Goal: Transaction & Acquisition: Obtain resource

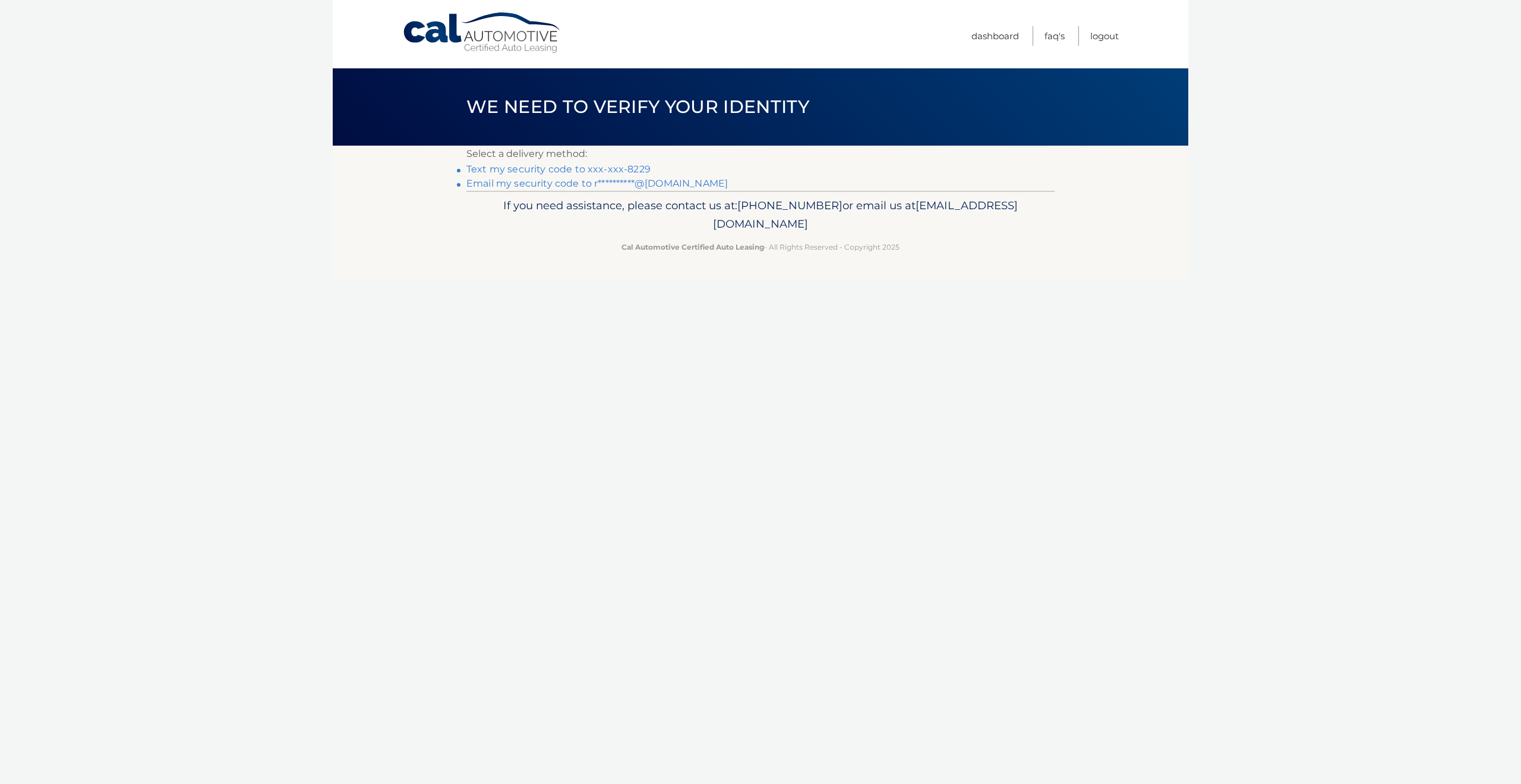
click at [594, 169] on link "Text my security code to xxx-xxx-8229" at bounding box center [558, 169] width 184 height 12
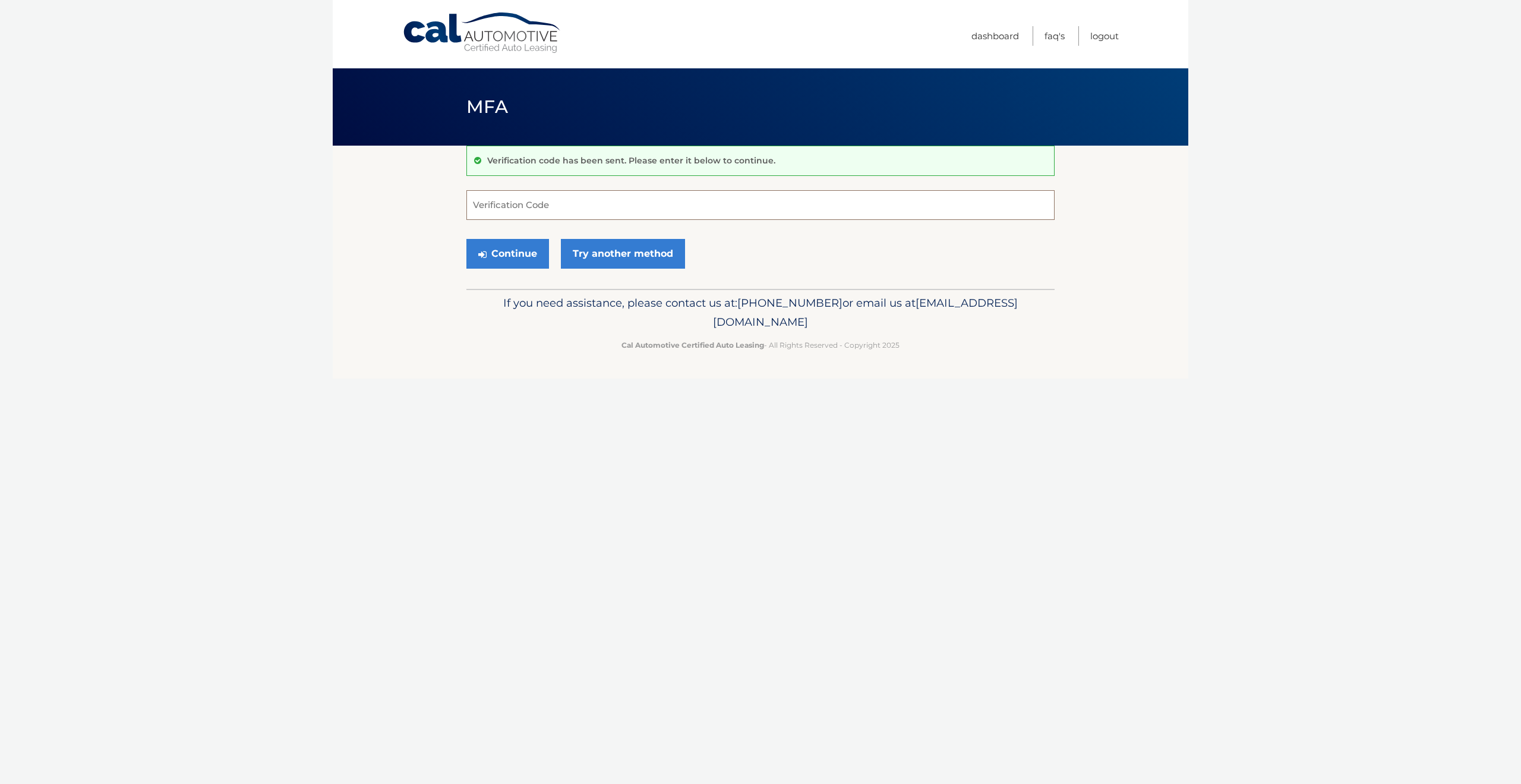
click at [589, 210] on input "Verification Code" at bounding box center [760, 204] width 588 height 30
type input "273737"
click at [522, 256] on button "Continue" at bounding box center [508, 253] width 83 height 30
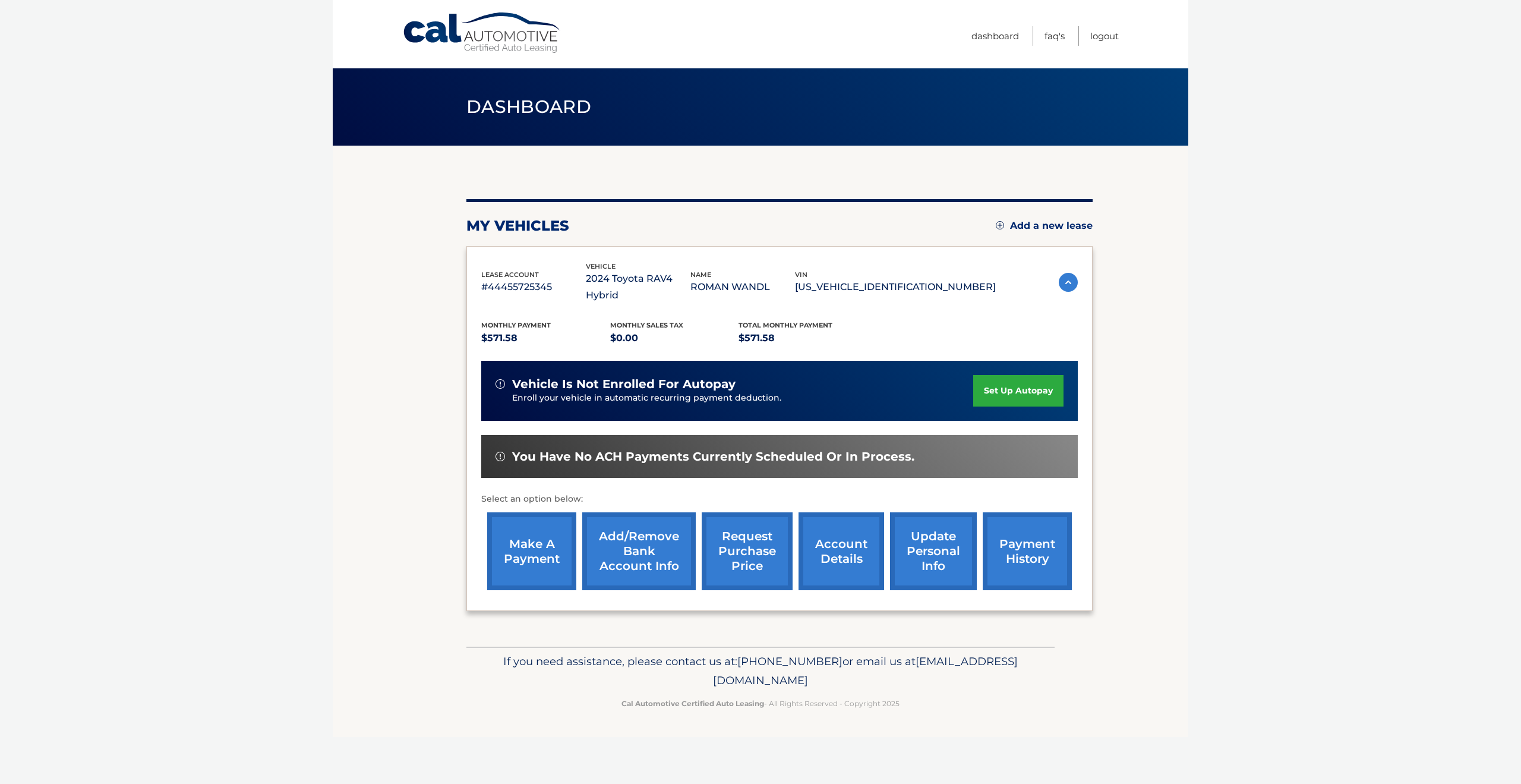
click at [837, 538] on link "account details" at bounding box center [841, 551] width 85 height 78
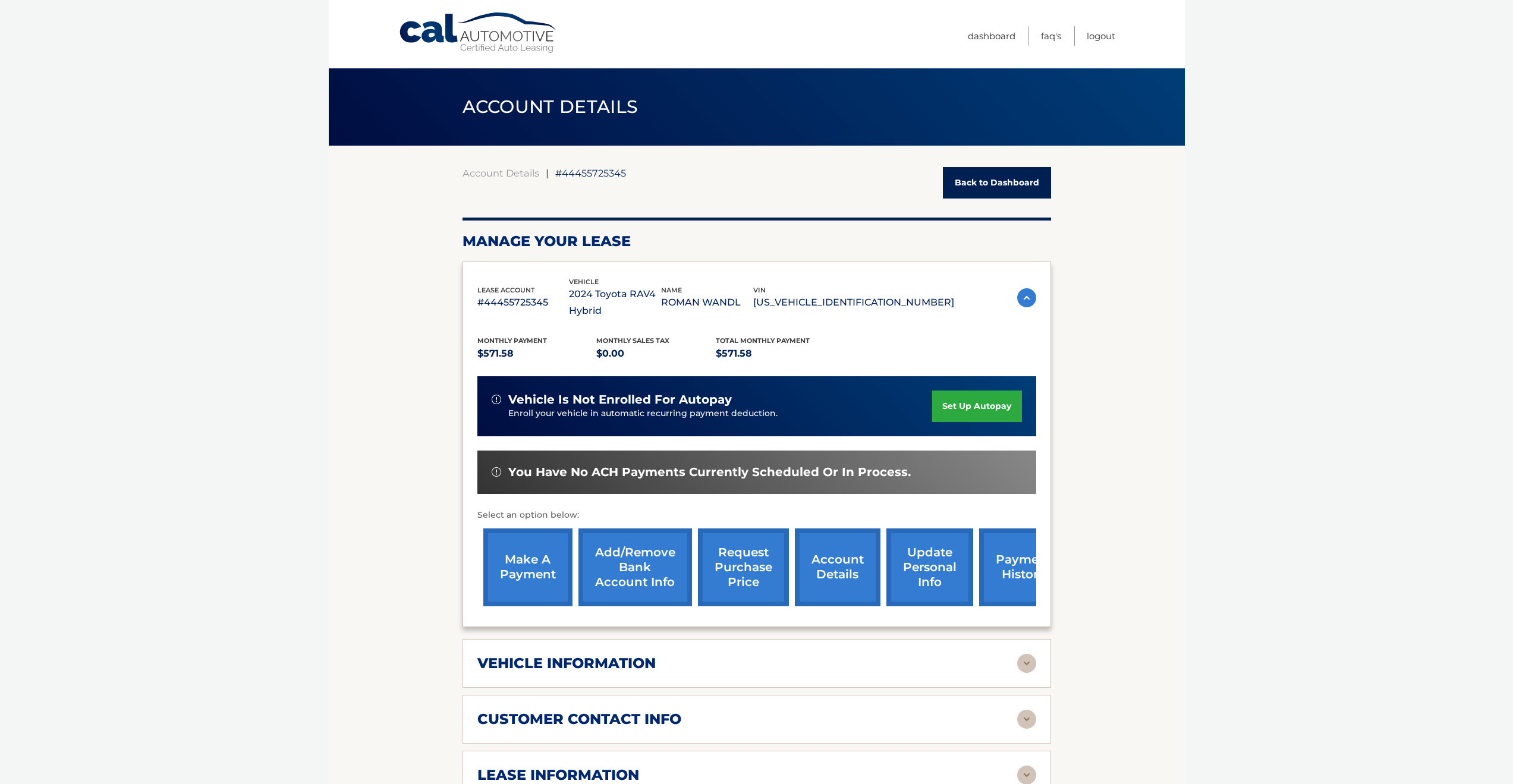
scroll to position [392, 0]
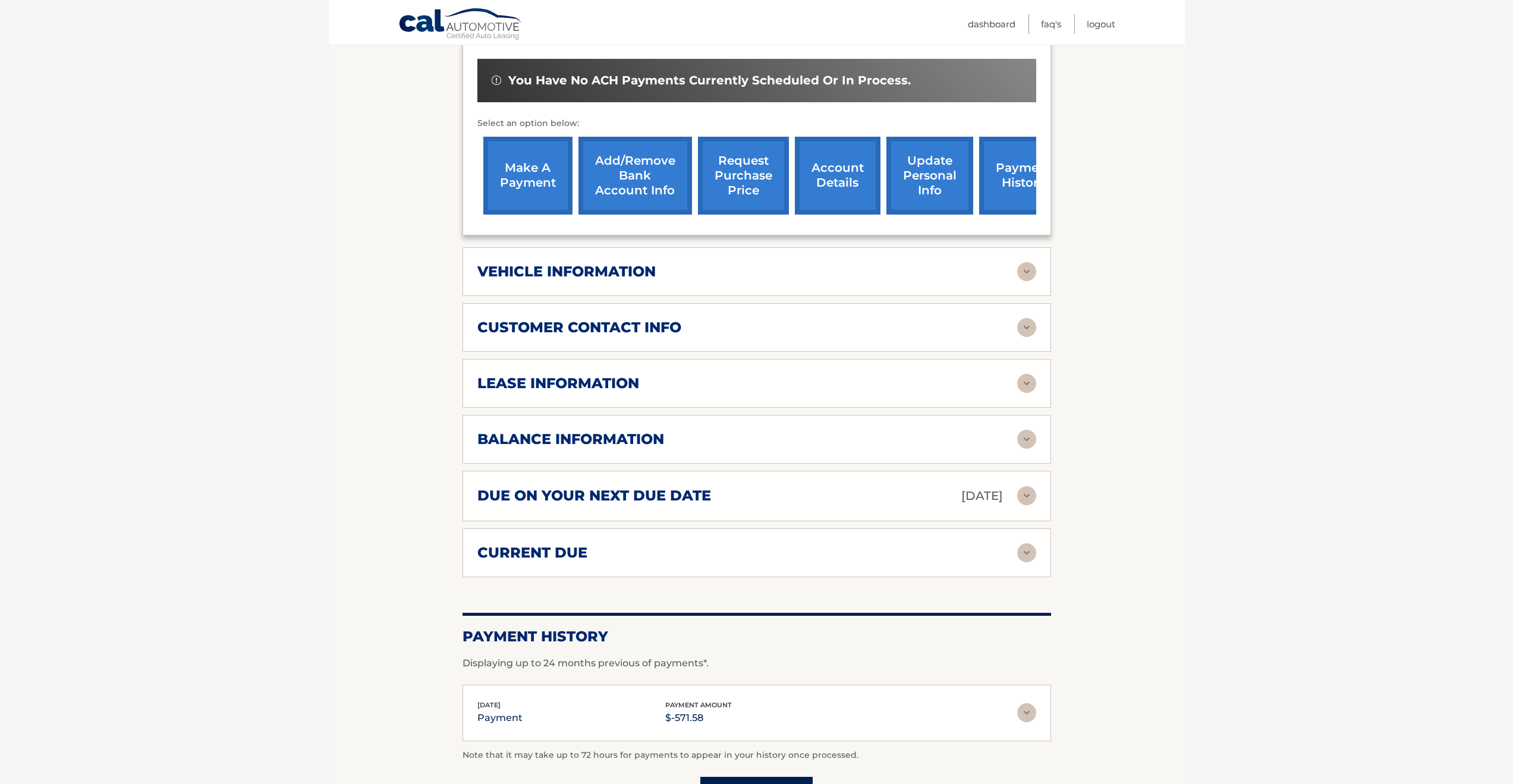
click at [702, 388] on div "lease information" at bounding box center [747, 383] width 540 height 18
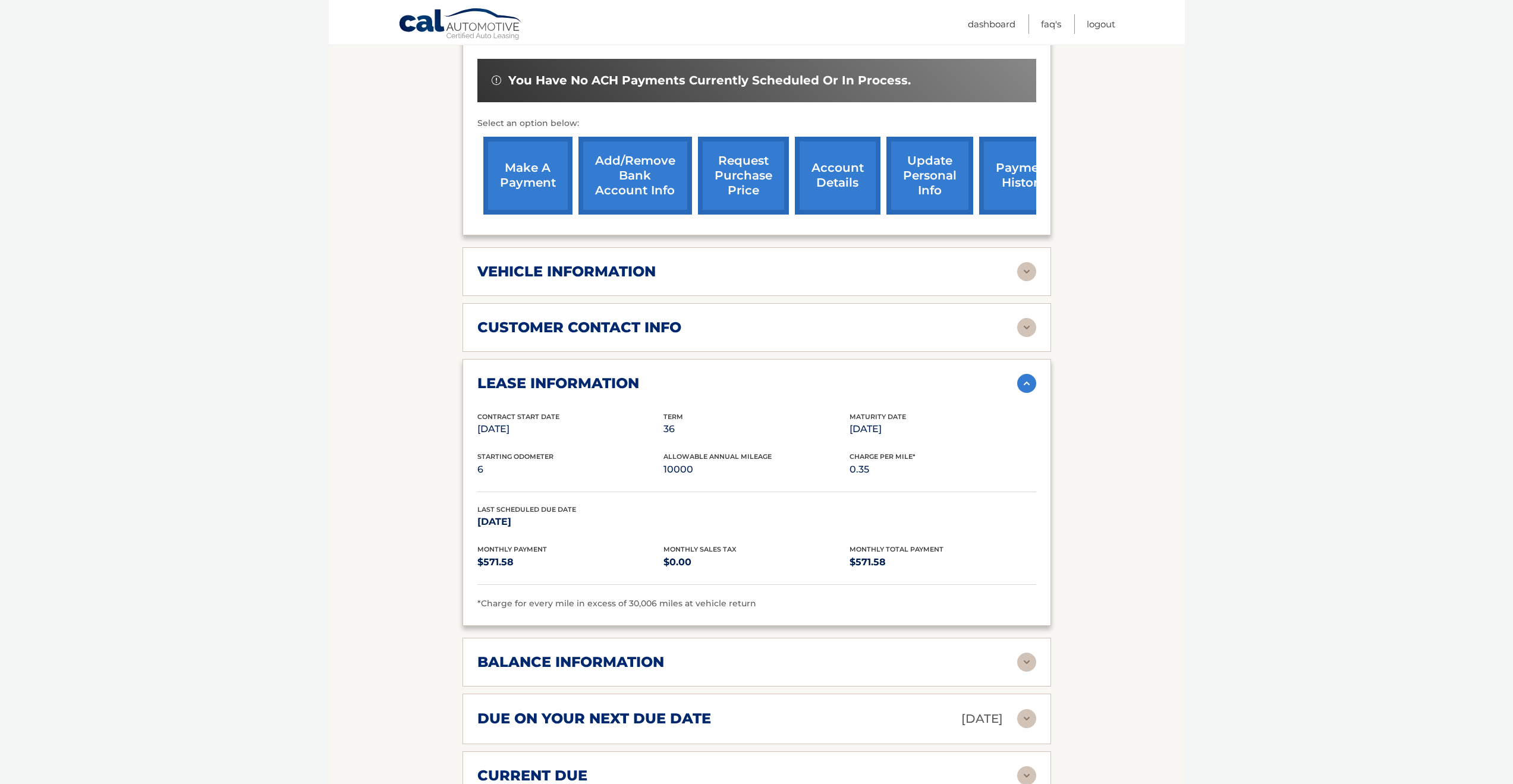
drag, startPoint x: 849, startPoint y: 416, endPoint x: 906, endPoint y: 427, distance: 58.1
click at [906, 427] on div "Contract Start Date Jun 28, 2024 Term 36 Maturity Date Jun 28, 2027" at bounding box center [756, 432] width 559 height 40
click at [884, 462] on p "0.35" at bounding box center [943, 469] width 186 height 16
click at [740, 174] on link "request purchase price" at bounding box center [743, 175] width 91 height 78
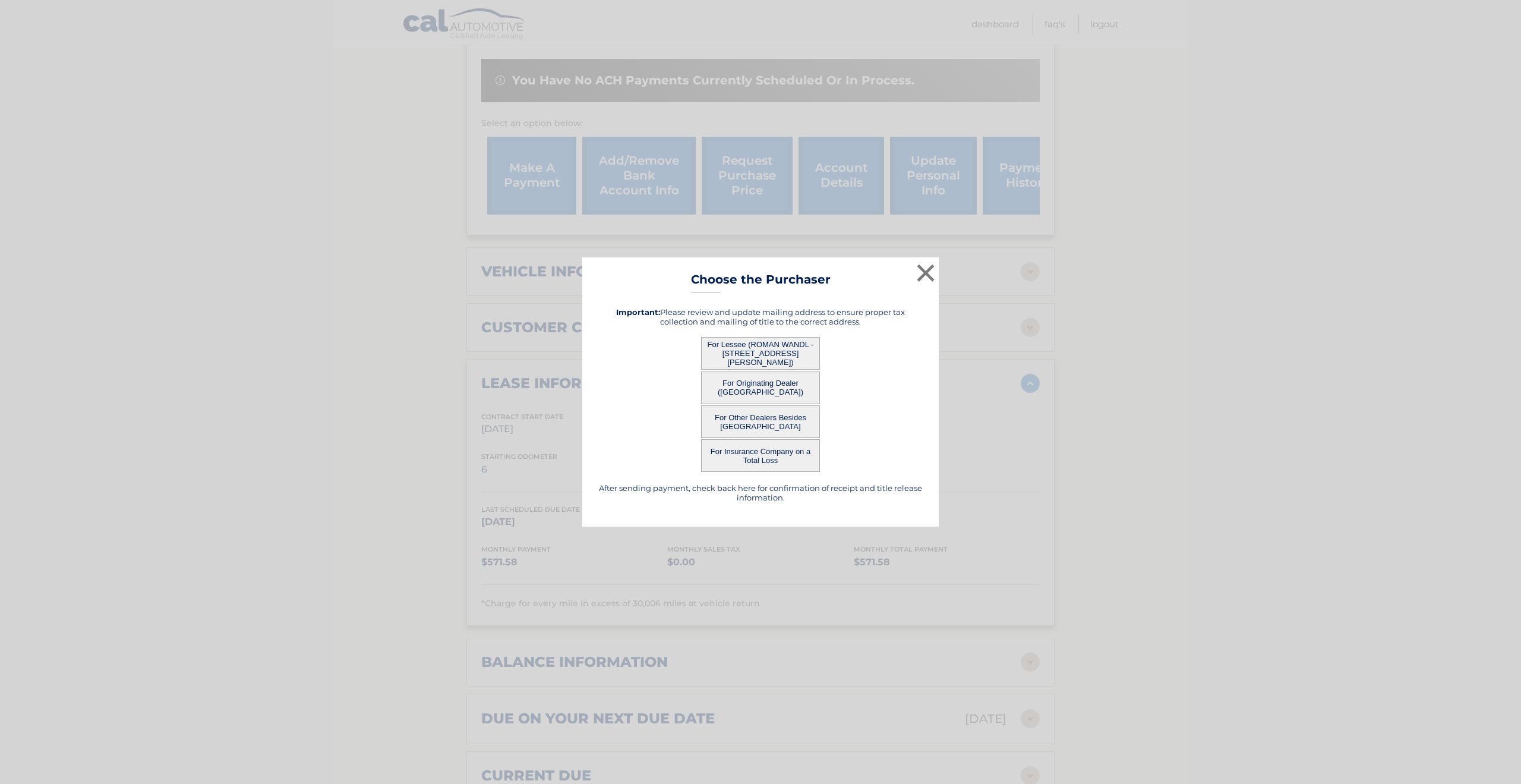
click at [749, 350] on button "For Lessee (ROMAN WANDL - 15 DOWNING DR, , WHITE PLAINS, NY 10607)" at bounding box center [761, 353] width 119 height 33
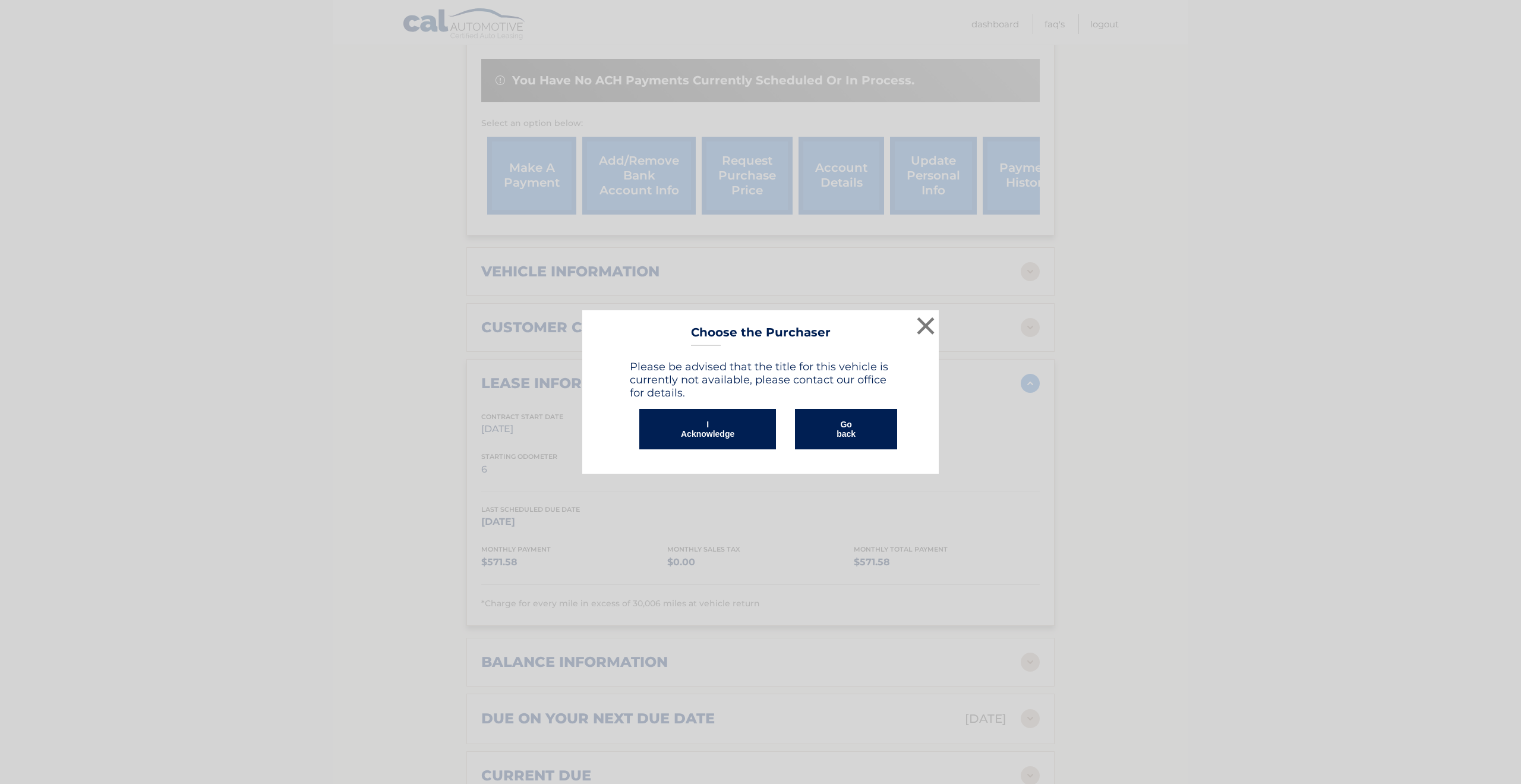
click at [724, 424] on button "I Acknowledge" at bounding box center [707, 429] width 136 height 40
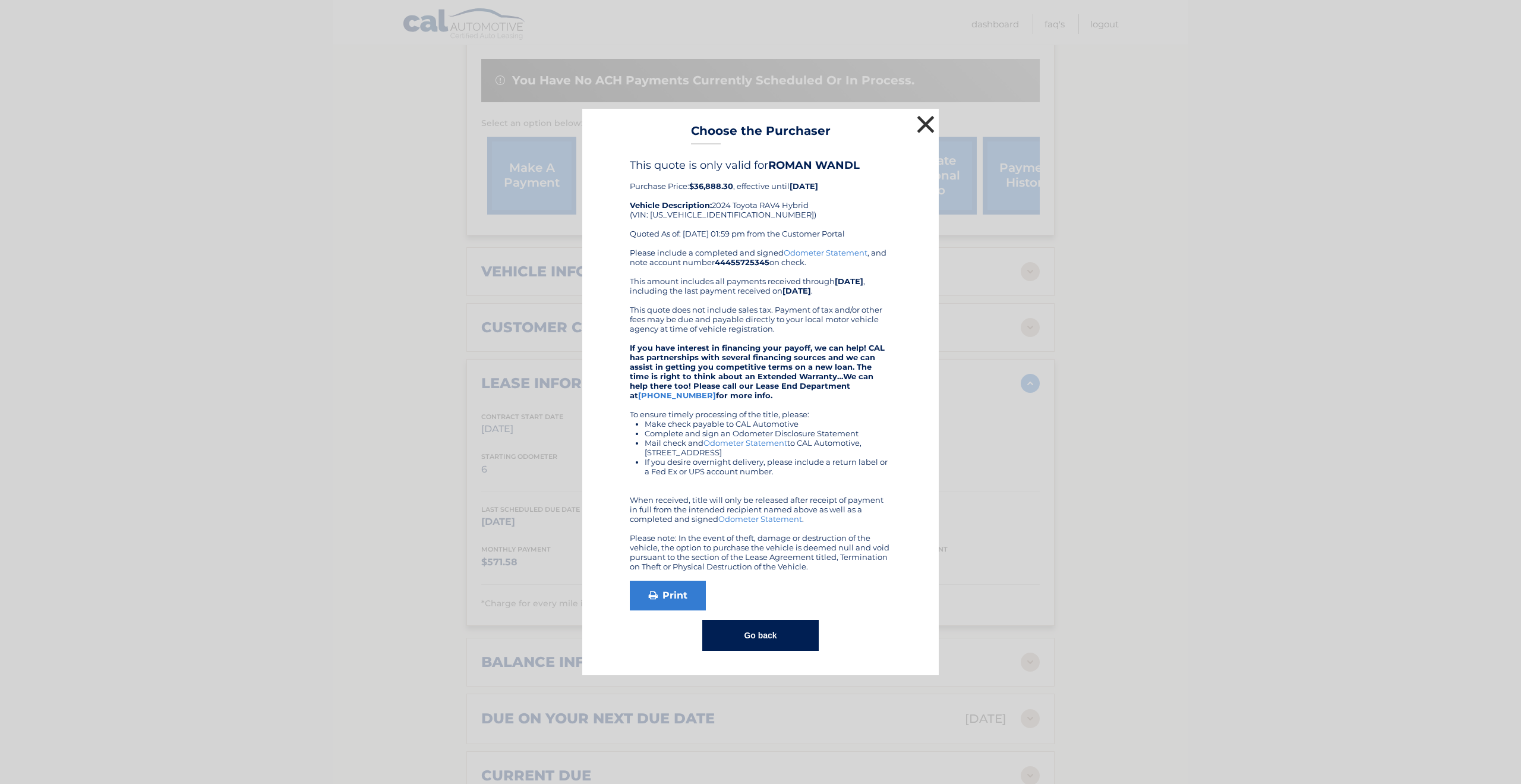
click at [925, 123] on button "×" at bounding box center [925, 124] width 24 height 24
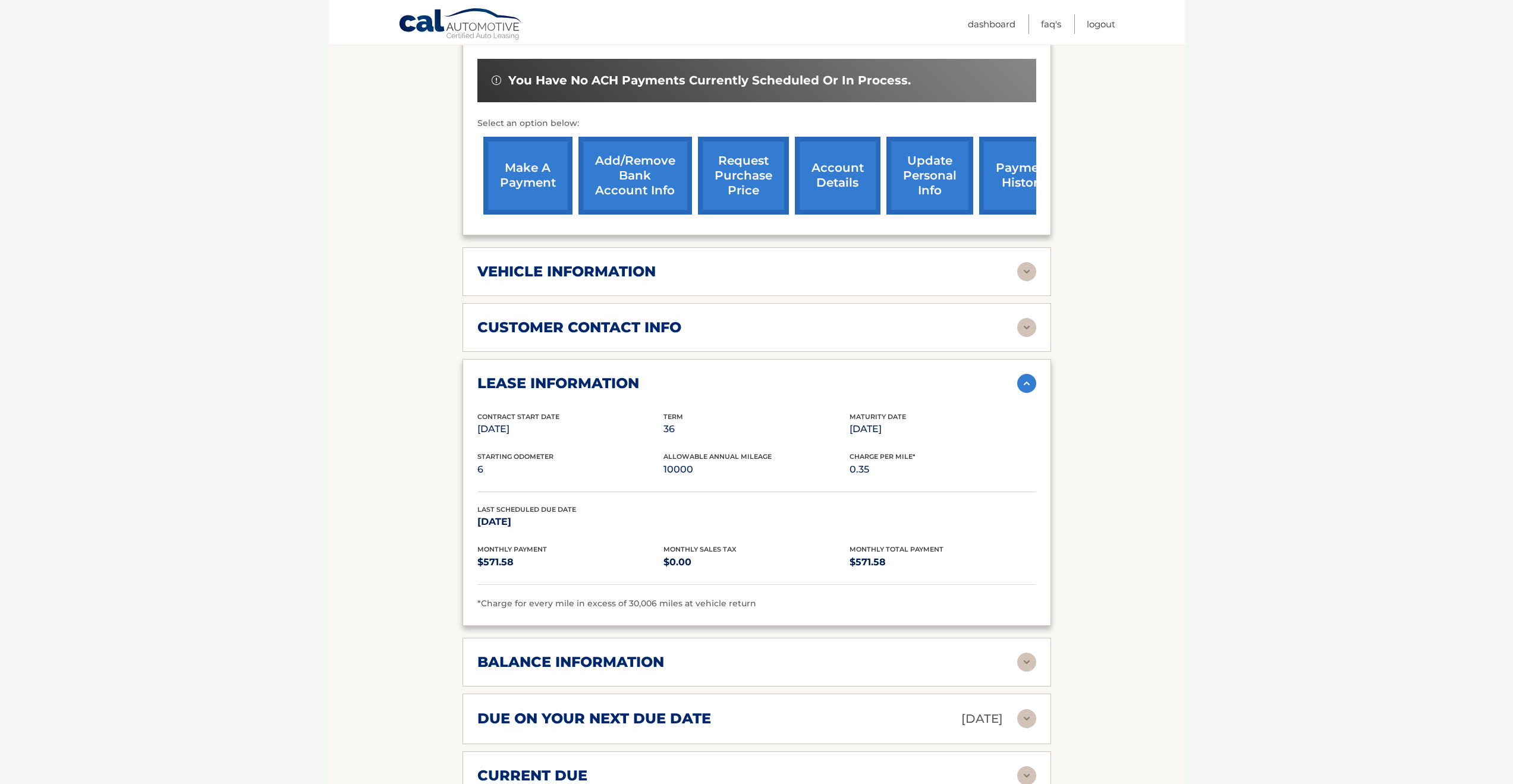
scroll to position [394, 0]
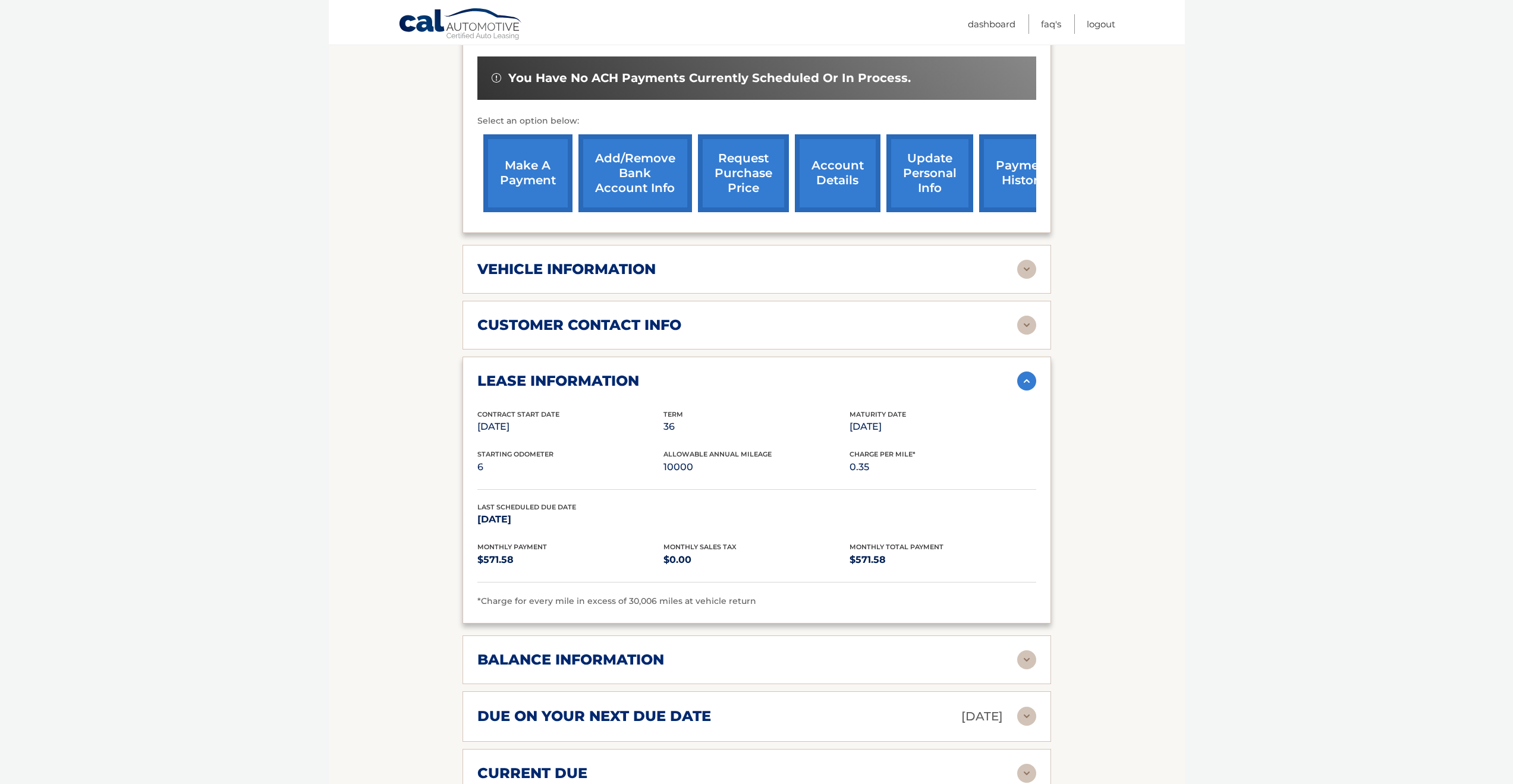
click at [730, 164] on link "request purchase price" at bounding box center [743, 173] width 91 height 78
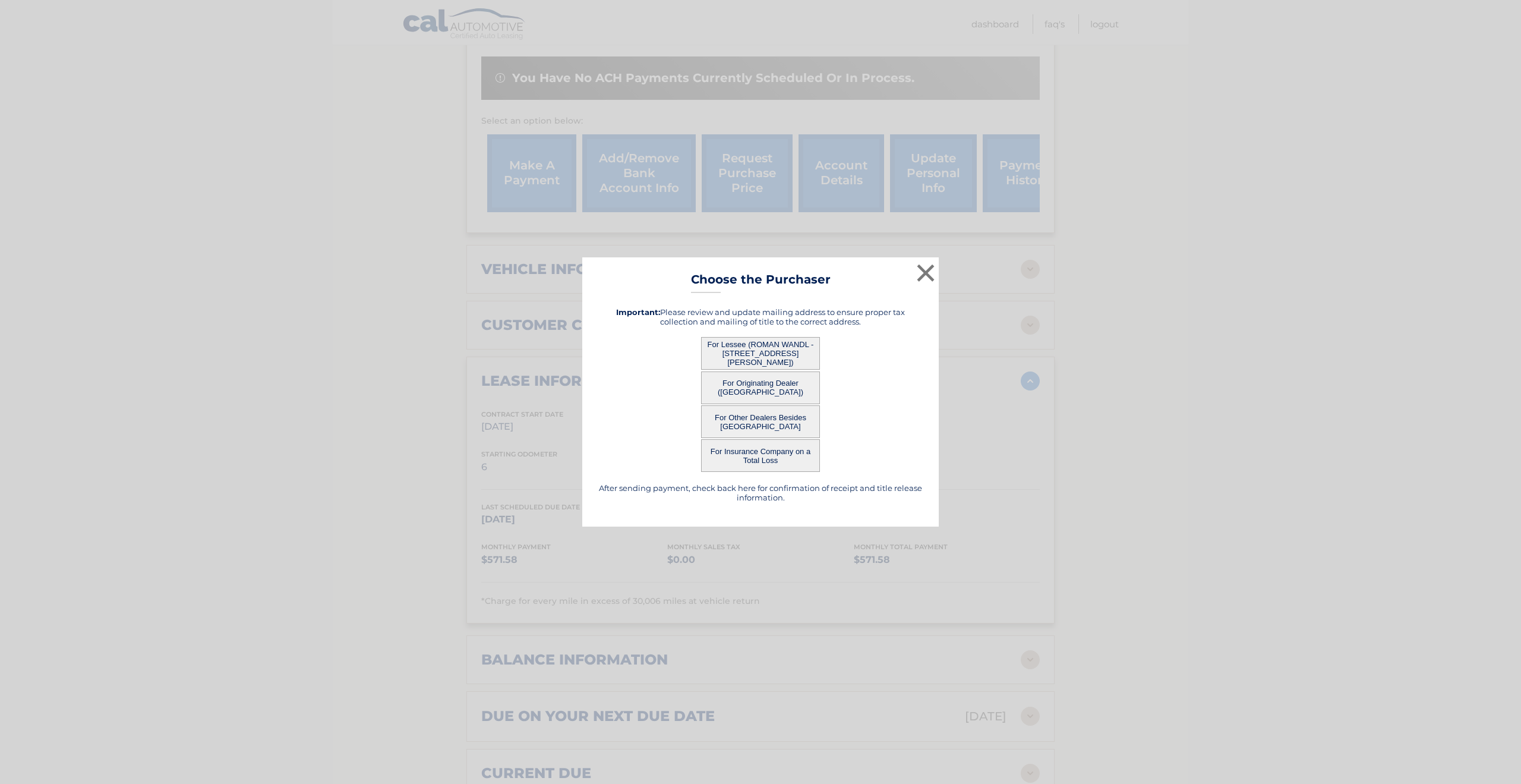
click at [741, 345] on button "For Lessee (ROMAN WANDL - 15 DOWNING DR, , WHITE PLAINS, NY 10607)" at bounding box center [761, 353] width 119 height 33
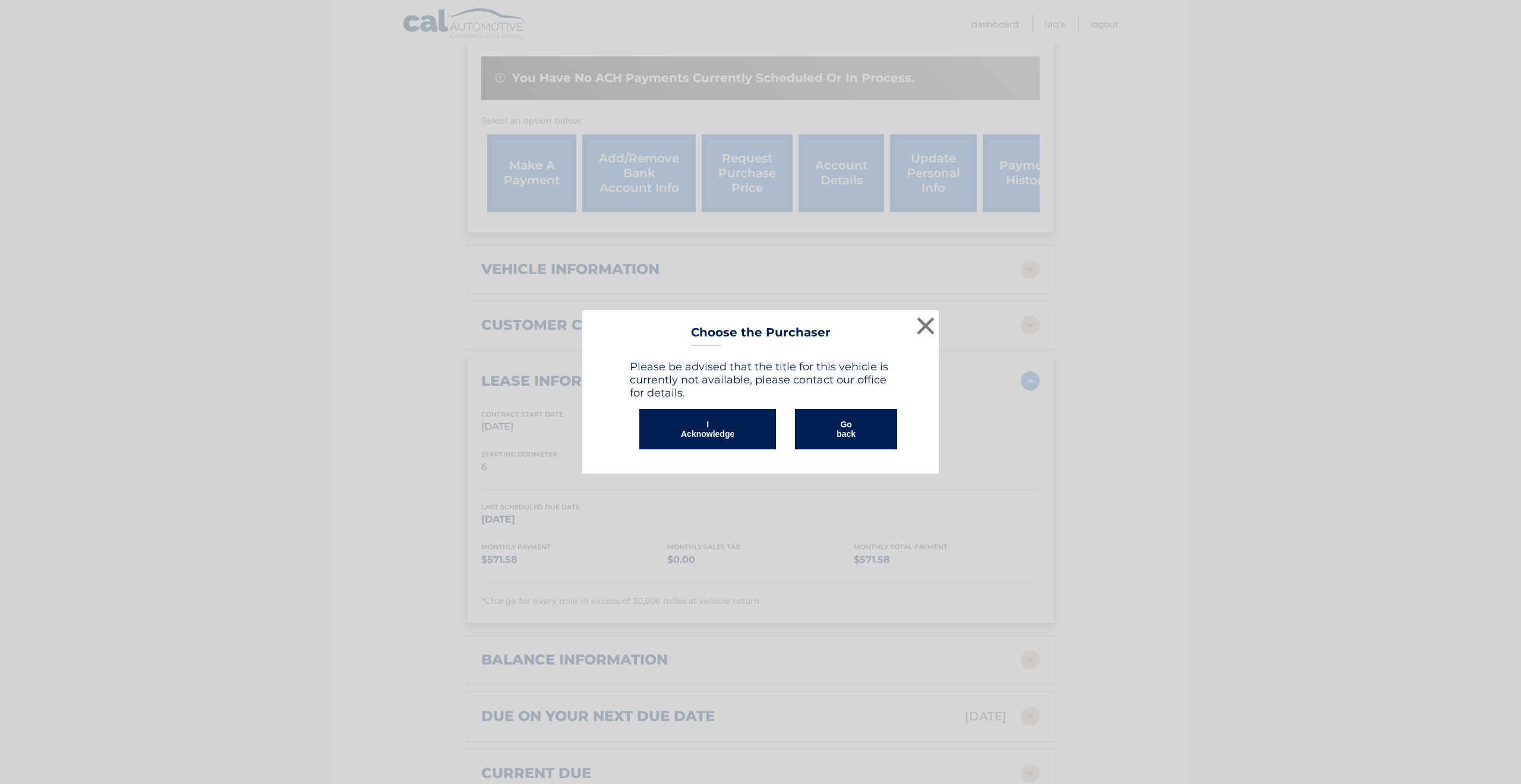
click at [715, 424] on button "I Acknowledge" at bounding box center [707, 429] width 136 height 40
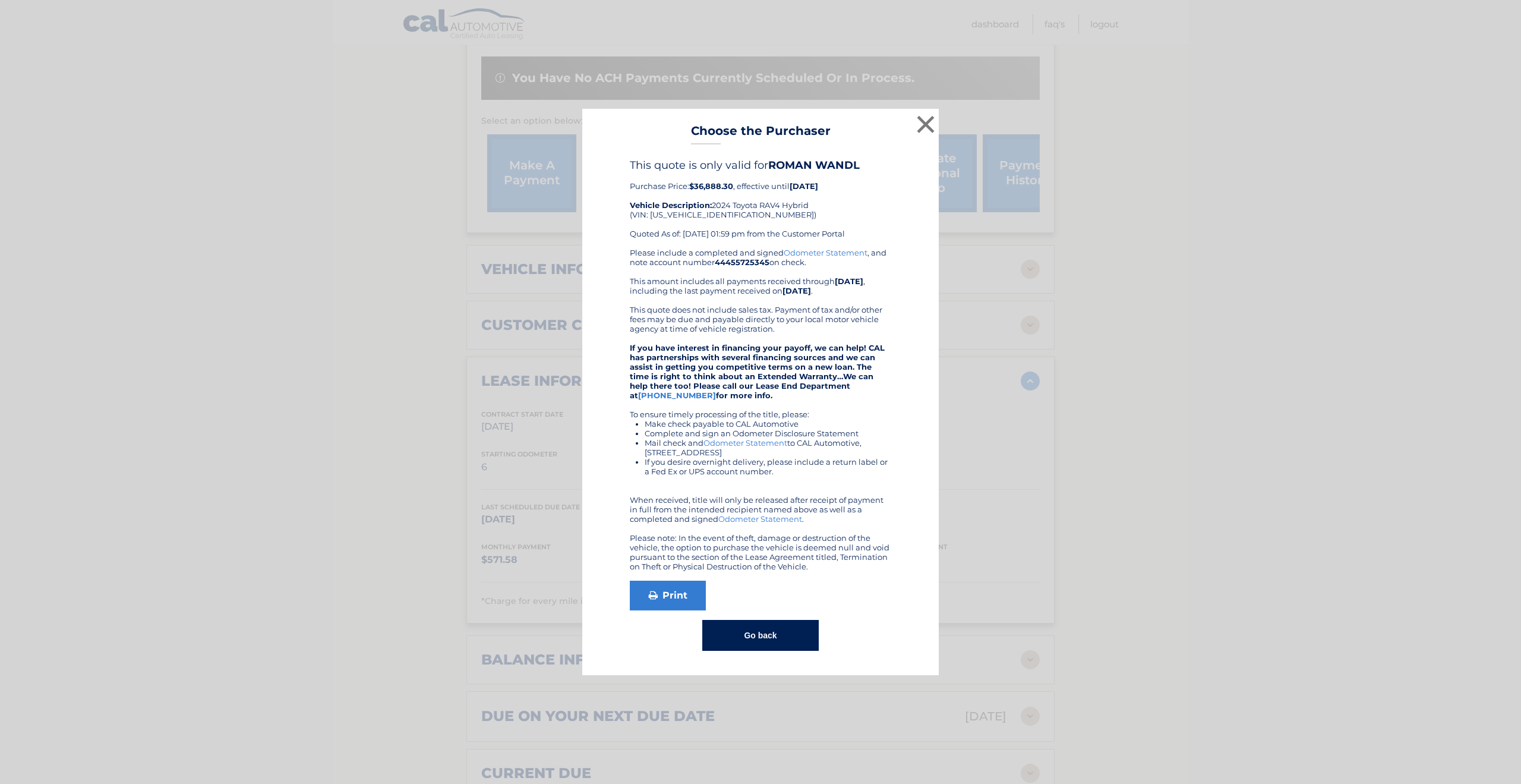
drag, startPoint x: 694, startPoint y: 126, endPoint x: 881, endPoint y: 563, distance: 475.3
click at [881, 563] on div "× Choose the Purchaser Go back to menu After sending payment, check back here f…" at bounding box center [761, 392] width 357 height 566
copy div "Choose the Purchaser Go back to menu After sending payment, check back here for…"
click at [923, 130] on button "×" at bounding box center [925, 124] width 24 height 24
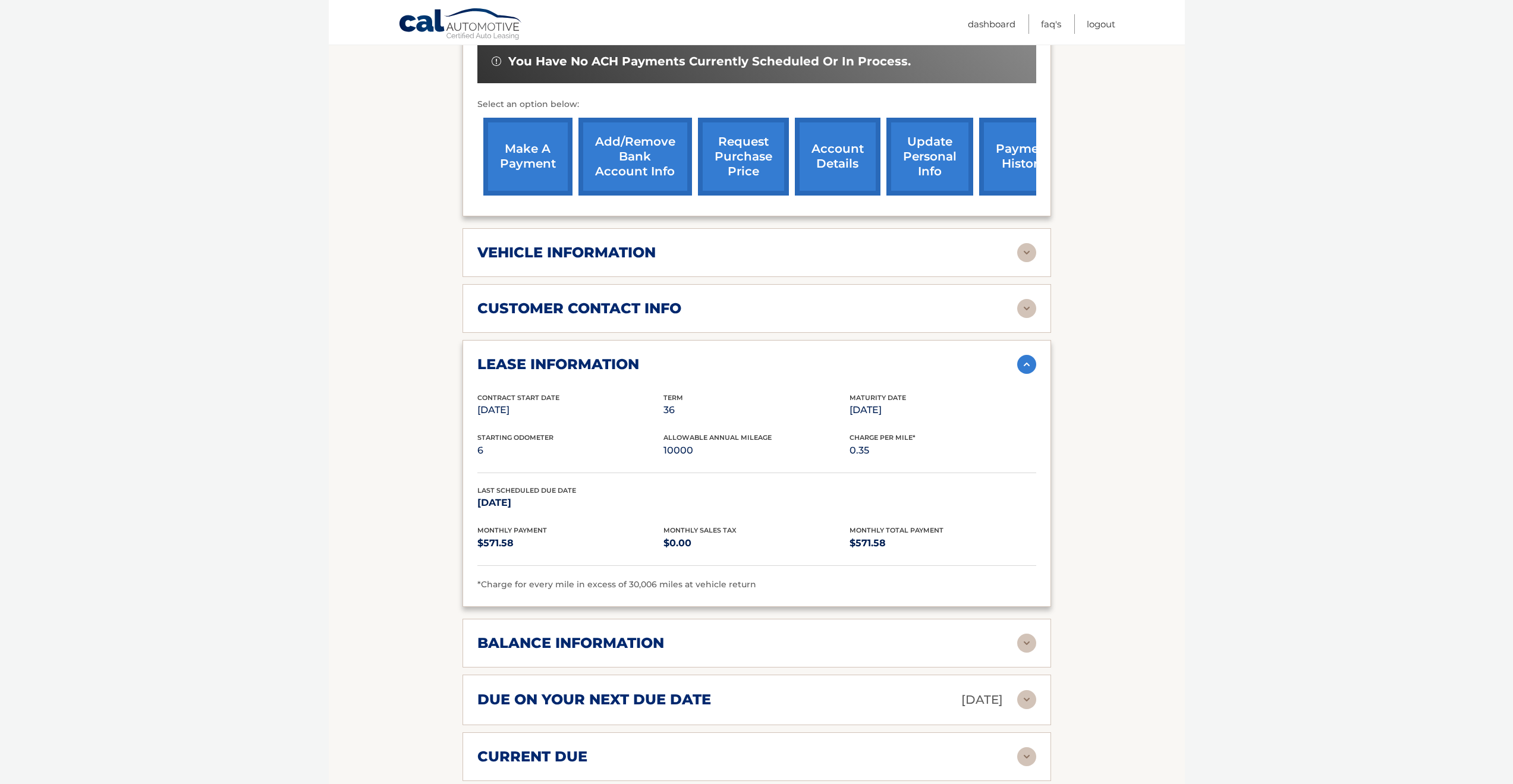
scroll to position [412, 0]
click at [1008, 23] on link "Dashboard" at bounding box center [992, 24] width 48 height 19
click at [1048, 21] on link "FAQ's" at bounding box center [1050, 24] width 20 height 19
